Goal: Task Accomplishment & Management: Use online tool/utility

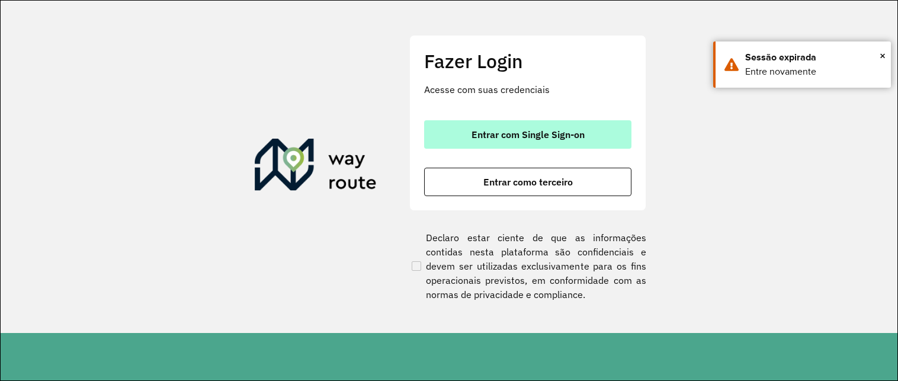
click at [492, 144] on button "Entrar com Single Sign-on" at bounding box center [527, 134] width 207 height 28
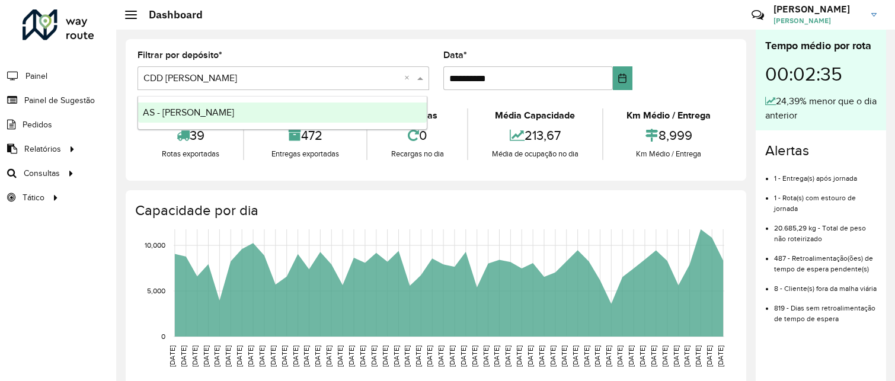
click at [363, 78] on input "text" at bounding box center [271, 79] width 256 height 14
click at [81, 96] on span "Painel de Sugestão" at bounding box center [61, 100] width 74 height 12
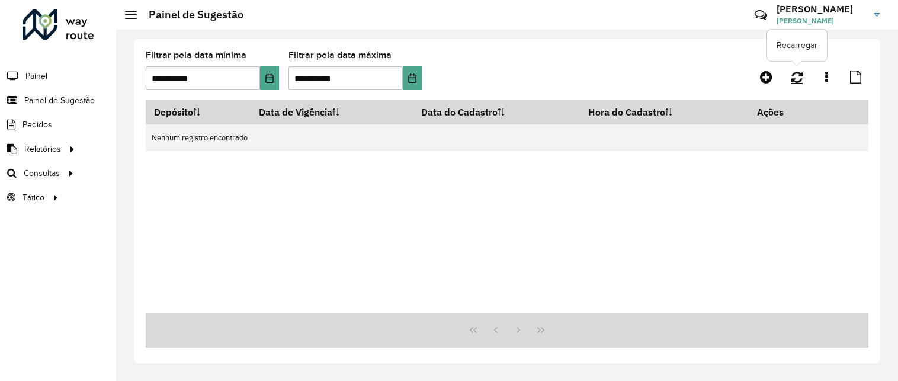
click at [794, 81] on icon at bounding box center [797, 77] width 11 height 13
click at [797, 80] on icon at bounding box center [797, 77] width 11 height 13
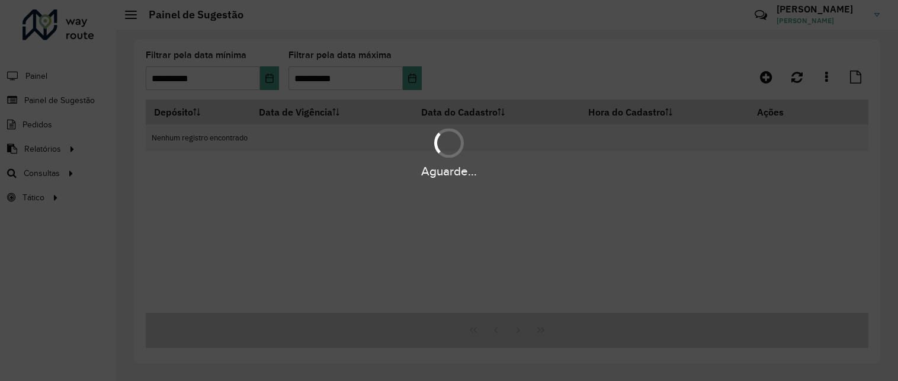
drag, startPoint x: 771, startPoint y: 76, endPoint x: 794, endPoint y: 80, distance: 23.5
click at [794, 80] on div "Aguarde..." at bounding box center [449, 190] width 898 height 381
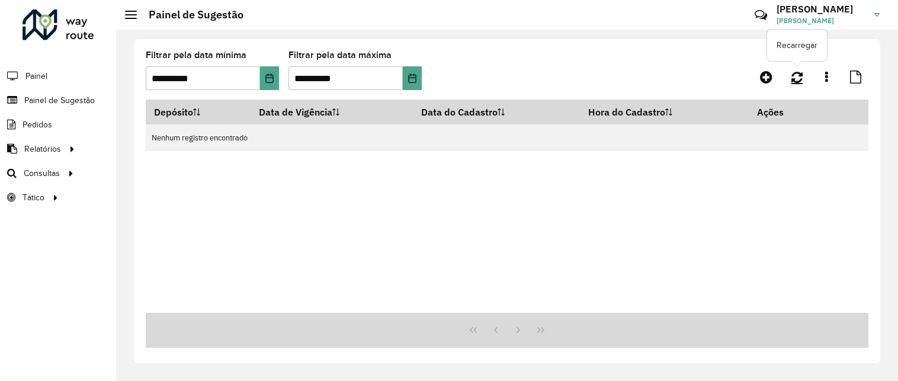
click at [794, 80] on hb-app "**********" at bounding box center [449, 190] width 898 height 381
click at [269, 76] on icon "Choose Date" at bounding box center [269, 77] width 9 height 9
click at [522, 74] on formly-group "**********" at bounding box center [412, 75] width 533 height 49
click at [767, 76] on icon at bounding box center [766, 77] width 12 height 14
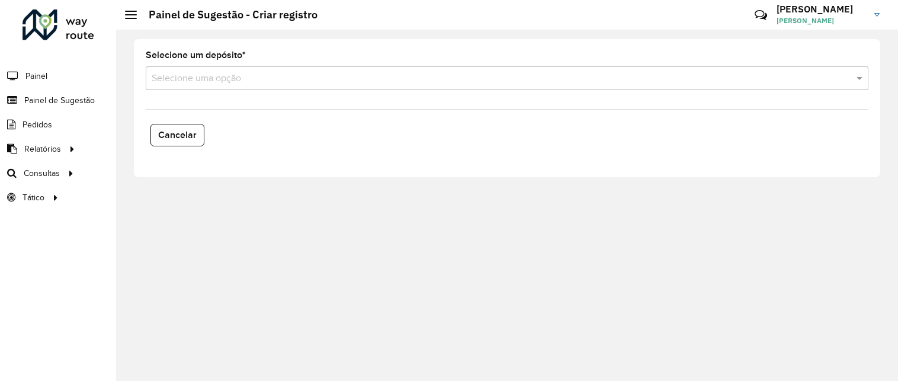
click at [422, 75] on input "text" at bounding box center [495, 79] width 687 height 14
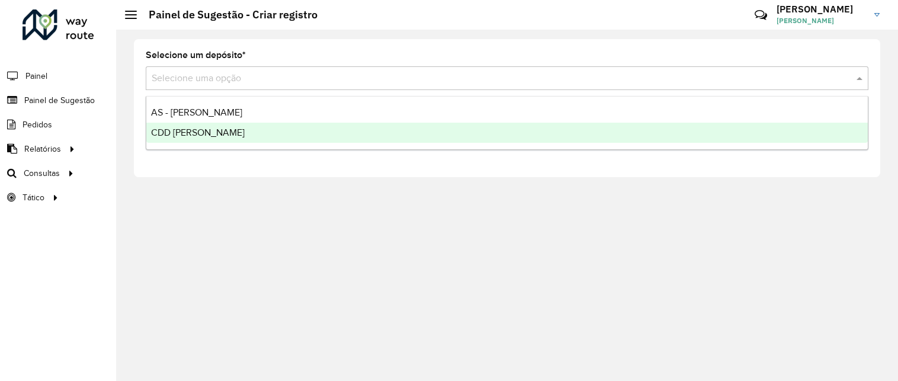
click at [360, 133] on div "CDD [PERSON_NAME]" at bounding box center [507, 133] width 722 height 20
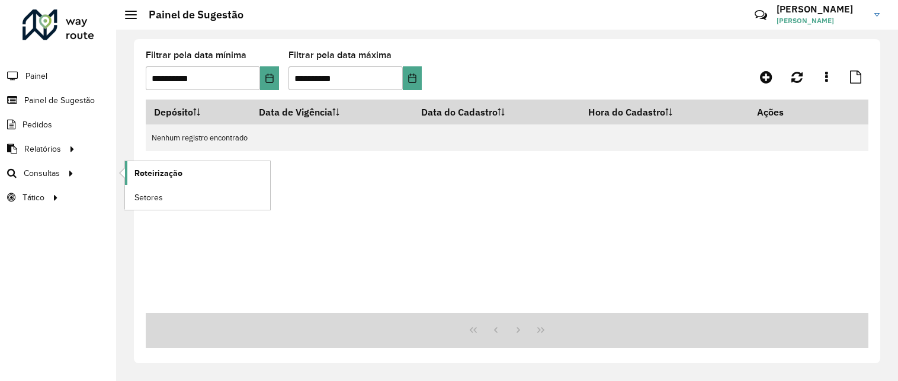
click at [147, 175] on span "Roteirização" at bounding box center [158, 173] width 48 height 12
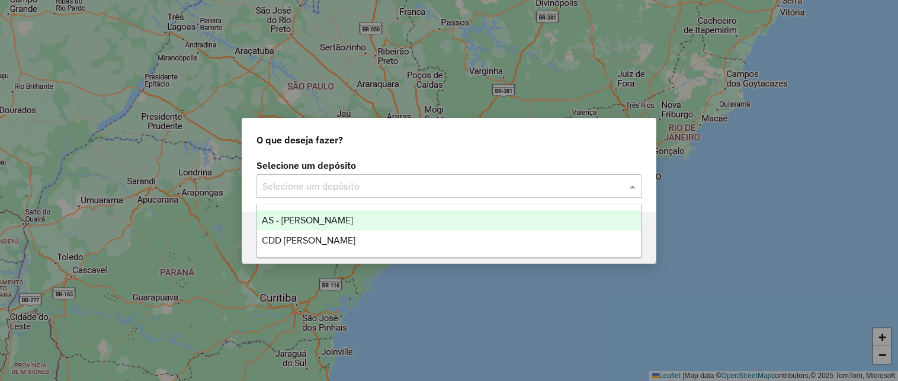
click at [279, 187] on input "text" at bounding box center [437, 187] width 350 height 14
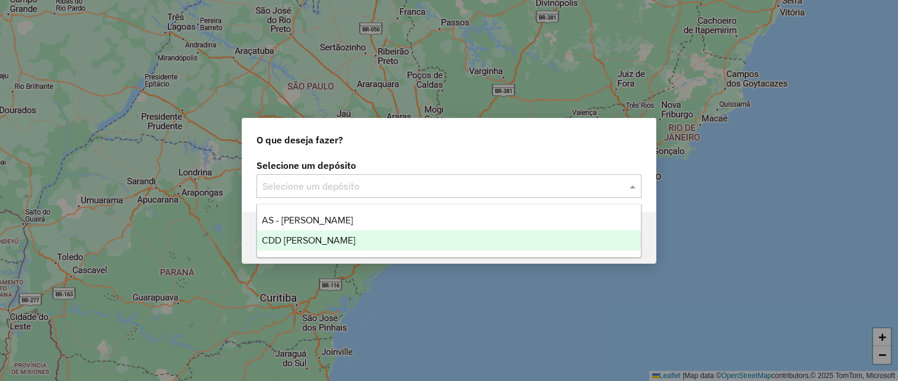
click at [284, 246] on div "CDD Mogi Mirim" at bounding box center [449, 240] width 384 height 20
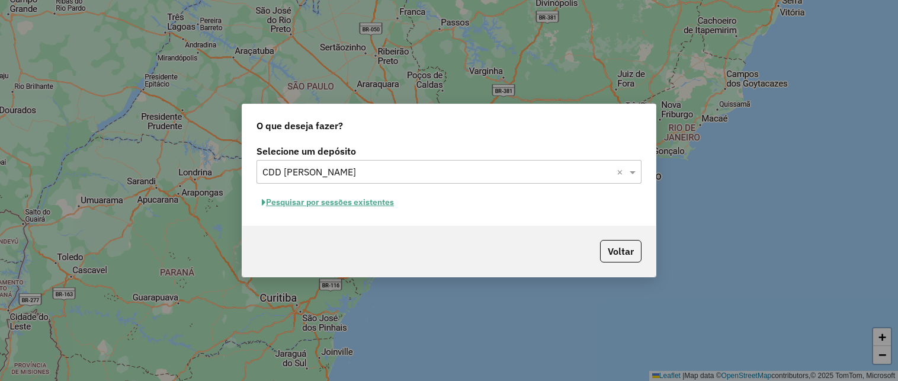
click at [380, 203] on button "Pesquisar por sessões existentes" at bounding box center [328, 202] width 143 height 18
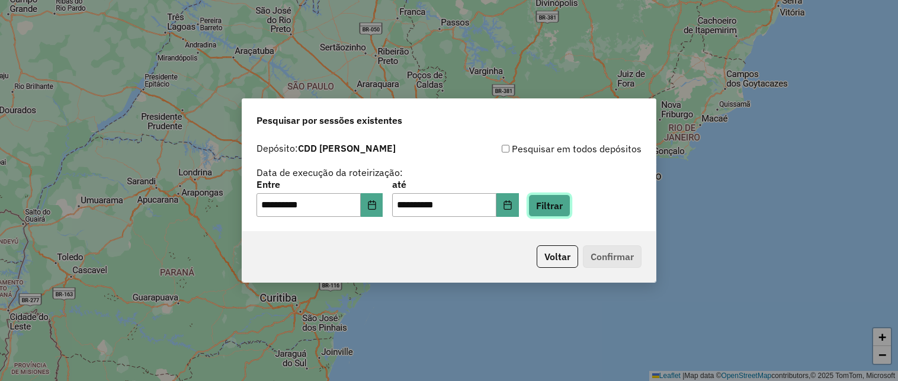
click at [566, 206] on button "Filtrar" at bounding box center [549, 205] width 42 height 23
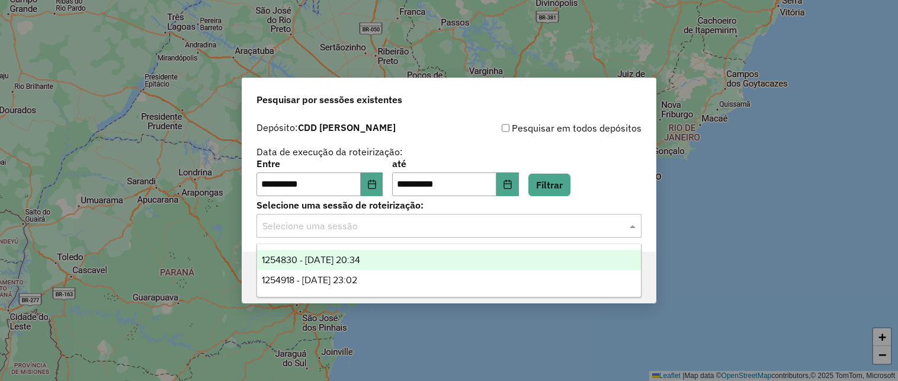
click at [482, 226] on input "text" at bounding box center [437, 226] width 350 height 14
click at [360, 259] on span "1254830 - 28/08/2025 20:34" at bounding box center [311, 260] width 98 height 10
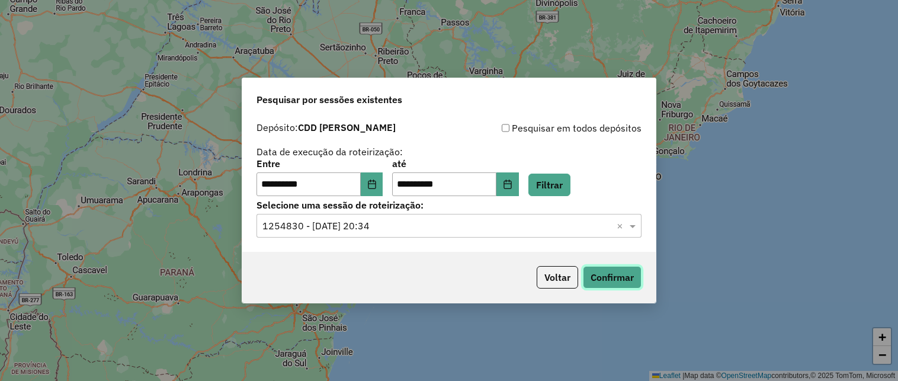
click at [611, 270] on button "Confirmar" at bounding box center [612, 277] width 59 height 23
click at [604, 281] on button "Confirmar" at bounding box center [612, 277] width 59 height 23
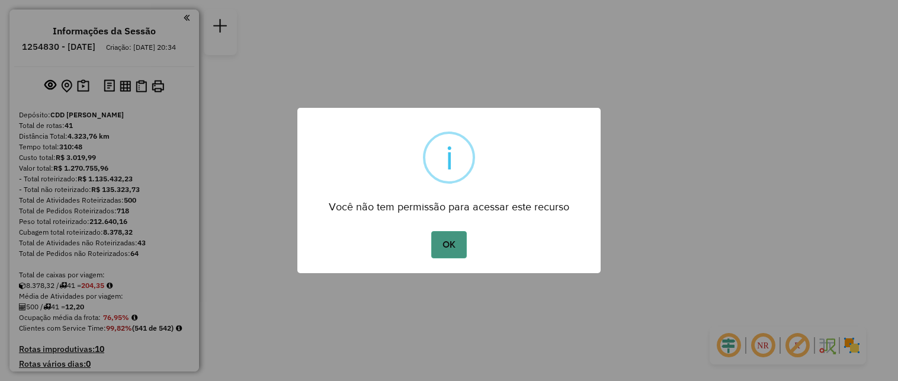
click at [441, 242] on button "OK" at bounding box center [448, 244] width 35 height 27
drag, startPoint x: 448, startPoint y: 257, endPoint x: 448, endPoint y: 251, distance: 6.0
click at [448, 251] on button "OK" at bounding box center [448, 244] width 35 height 27
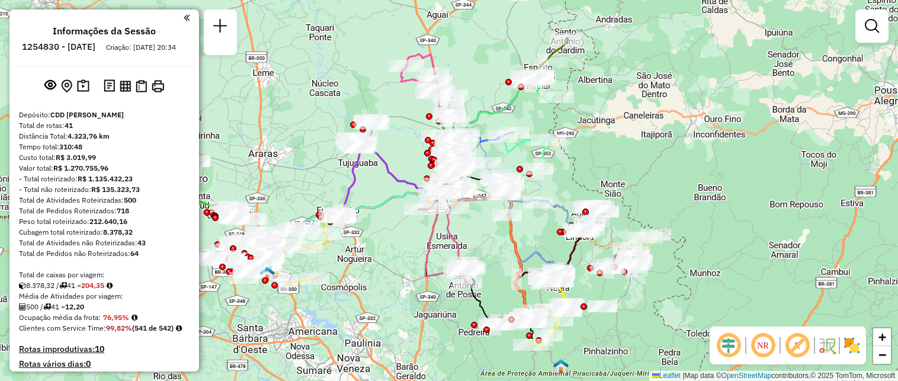
click at [448, 251] on div "Janela de atendimento Grade de atendimento Capacidade Transportadoras Veículos …" at bounding box center [449, 190] width 898 height 381
click at [82, 93] on img at bounding box center [83, 86] width 12 height 14
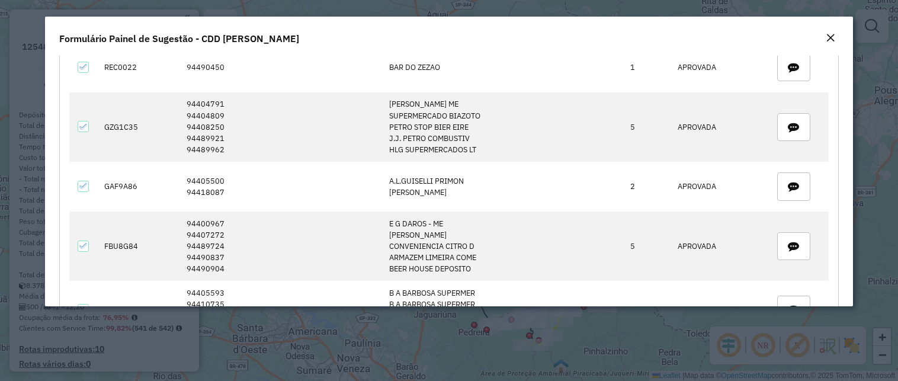
scroll to position [3528, 0]
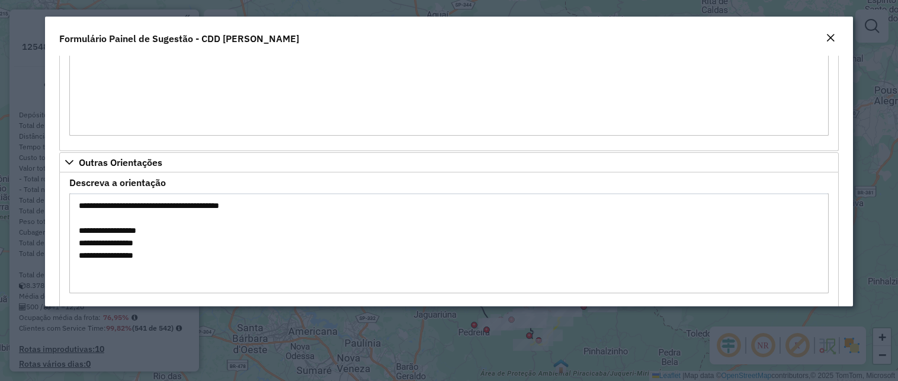
drag, startPoint x: 105, startPoint y: 226, endPoint x: 78, endPoint y: 202, distance: 37.0
click at [78, 202] on textarea "**********" at bounding box center [449, 243] width 760 height 100
